Goal: Task Accomplishment & Management: Use online tool/utility

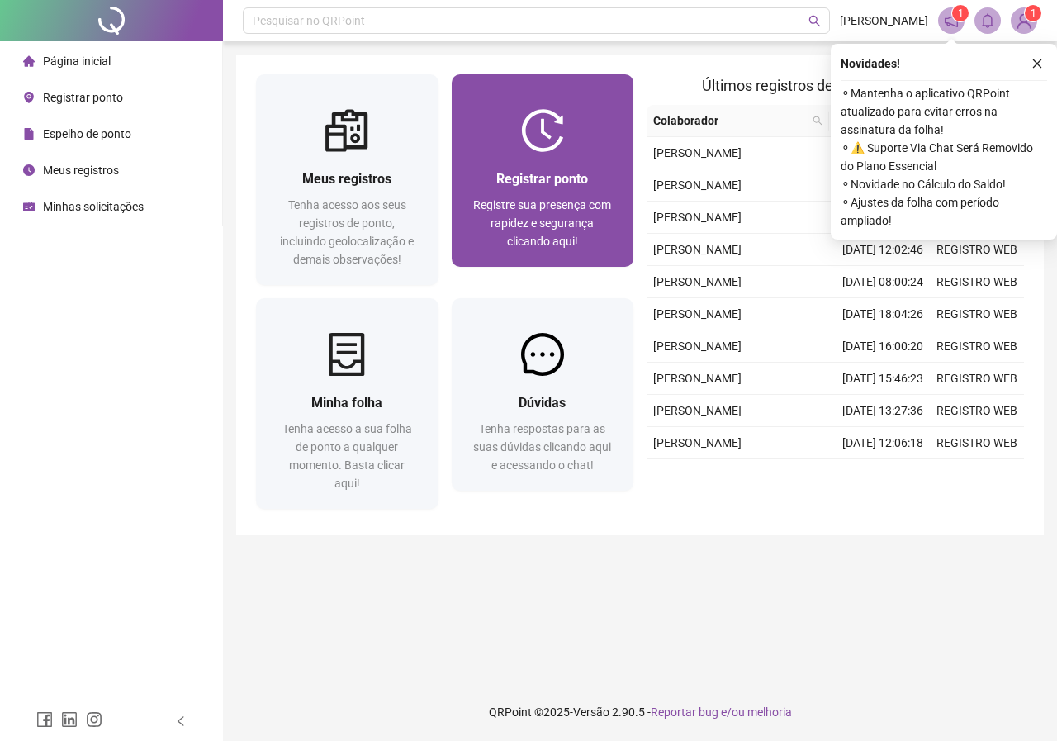
click at [524, 189] on div "Registrar ponto" at bounding box center [543, 178] width 143 height 21
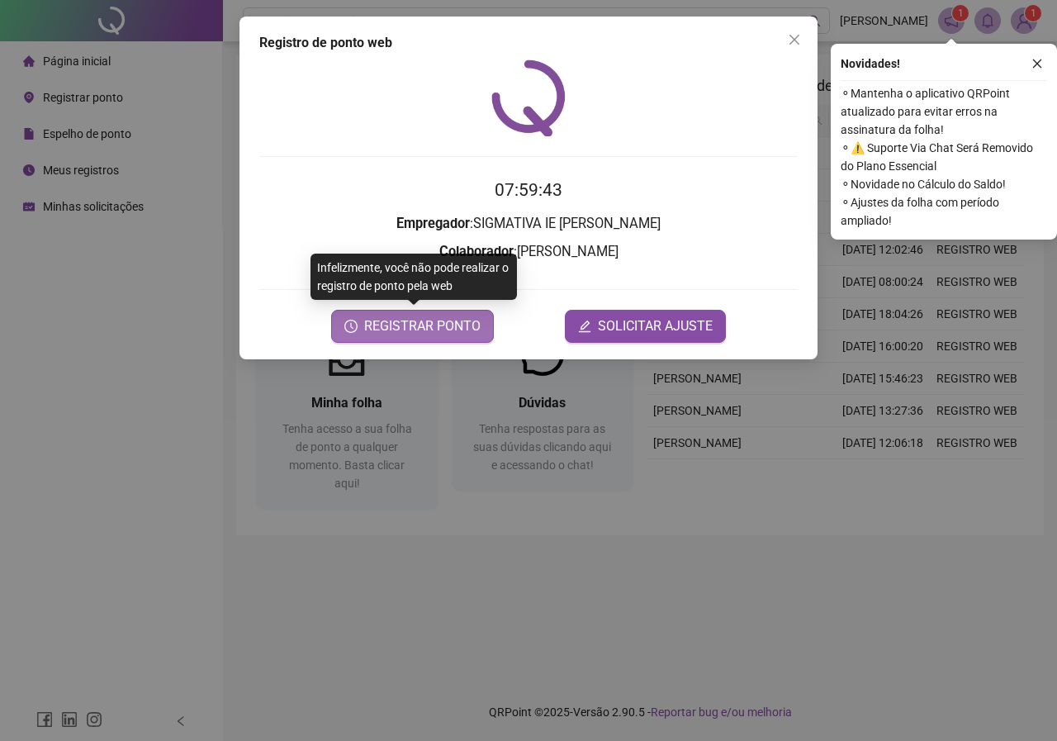
click at [422, 327] on span "REGISTRAR PONTO" at bounding box center [422, 326] width 116 height 20
